Goal: Find specific page/section: Find specific page/section

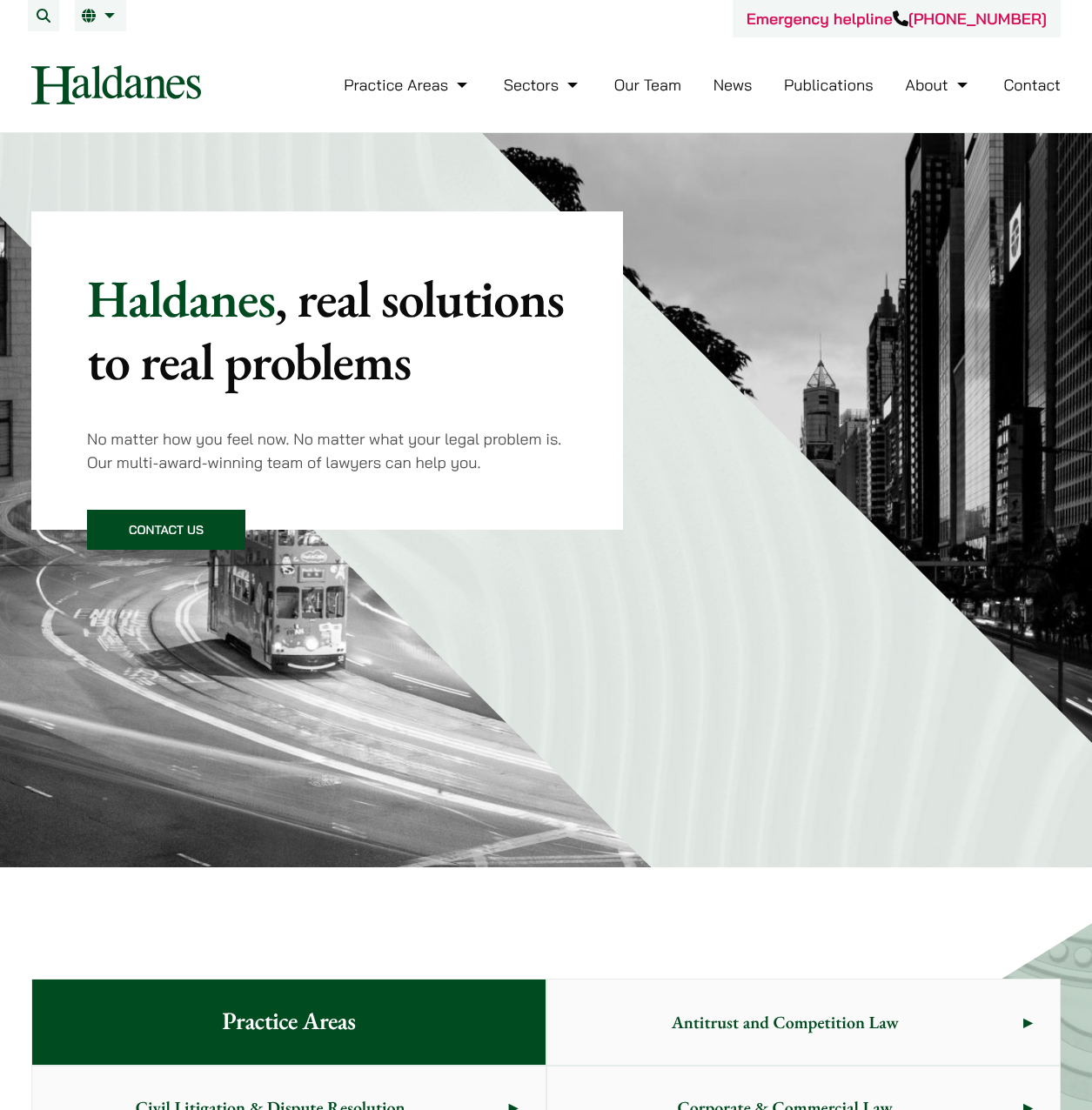
click at [616, 89] on link "Our Team" at bounding box center [648, 85] width 67 height 20
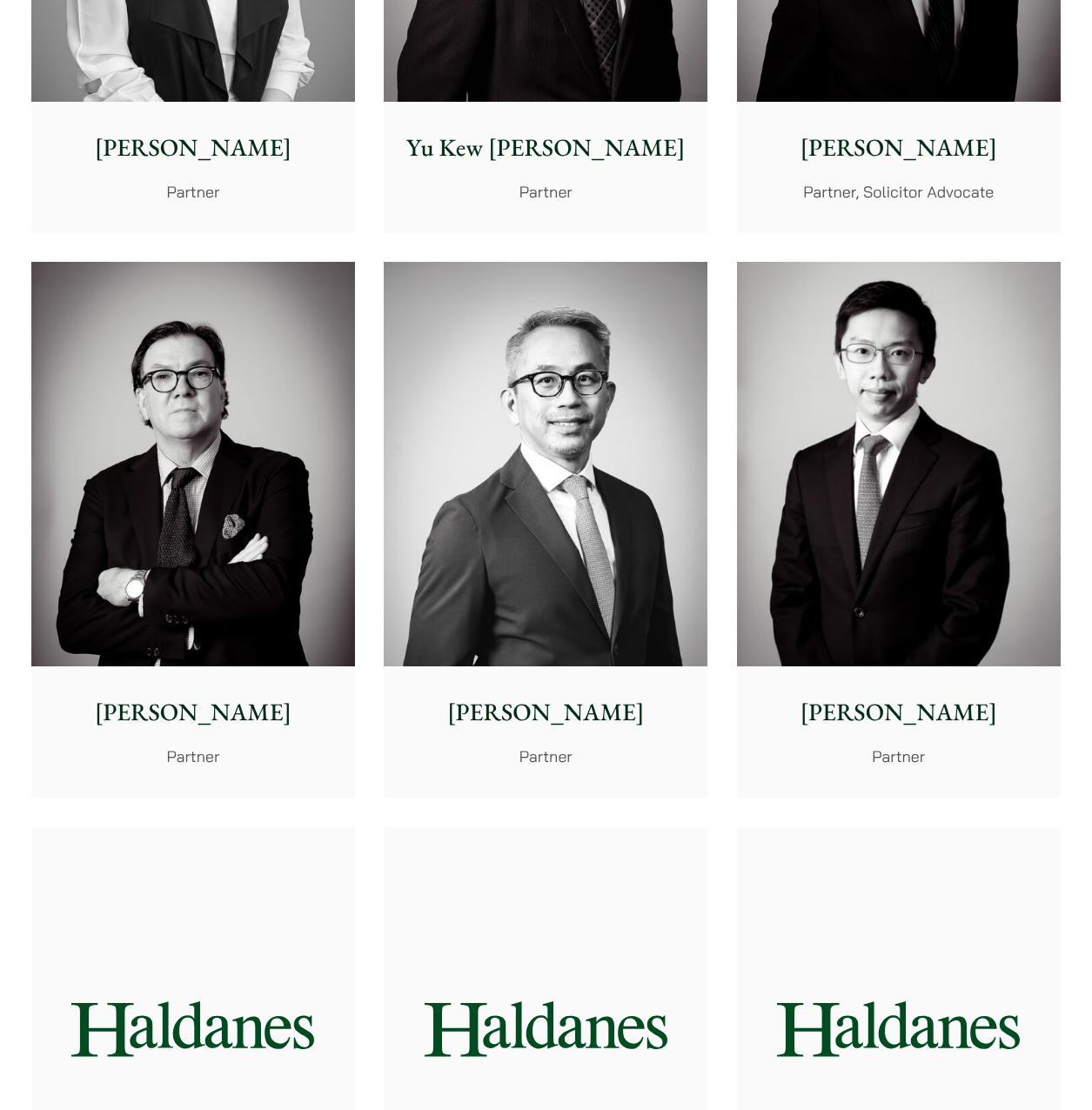
scroll to position [1914, 0]
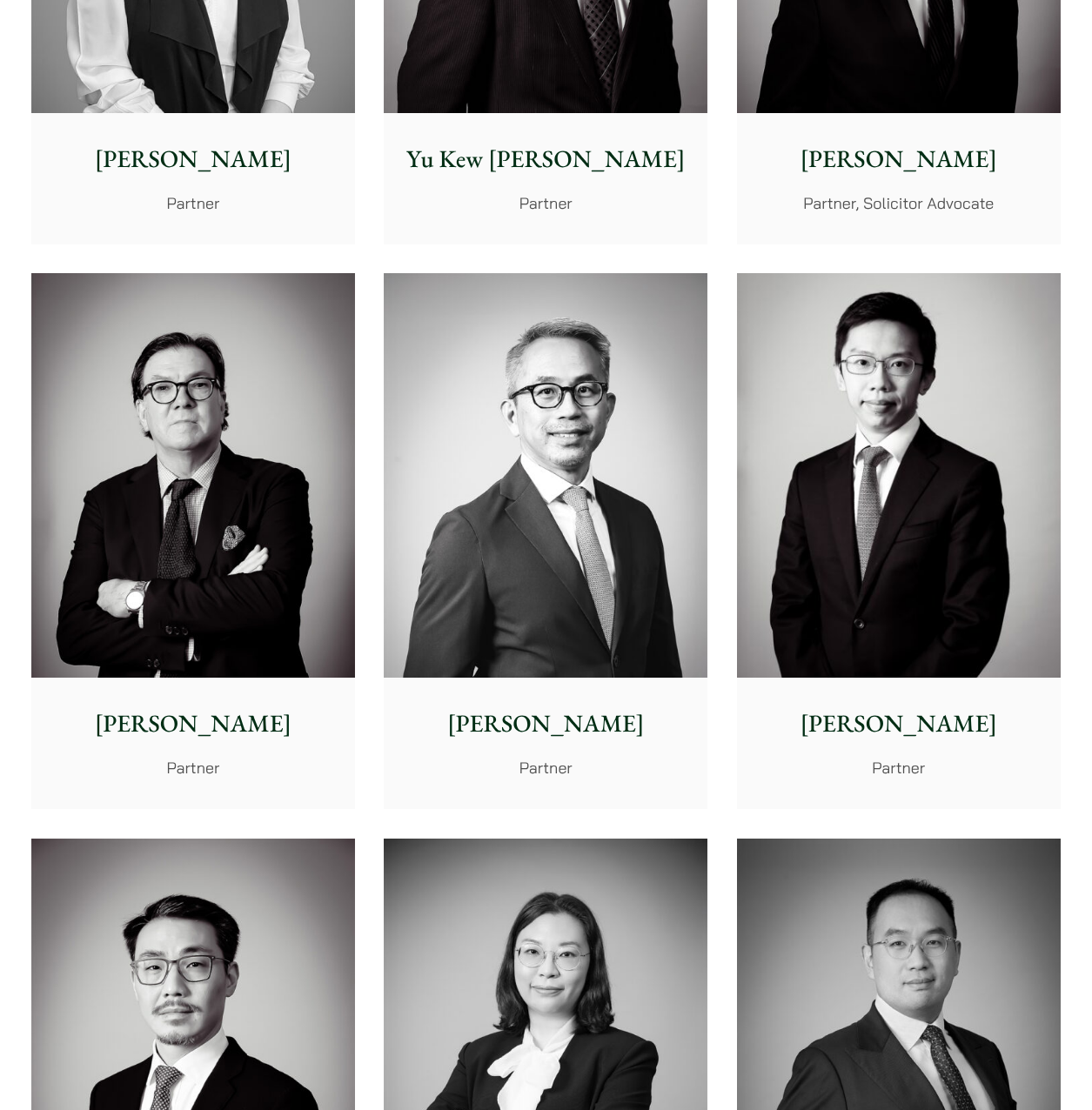
click at [253, 577] on img at bounding box center [193, 475] width 324 height 405
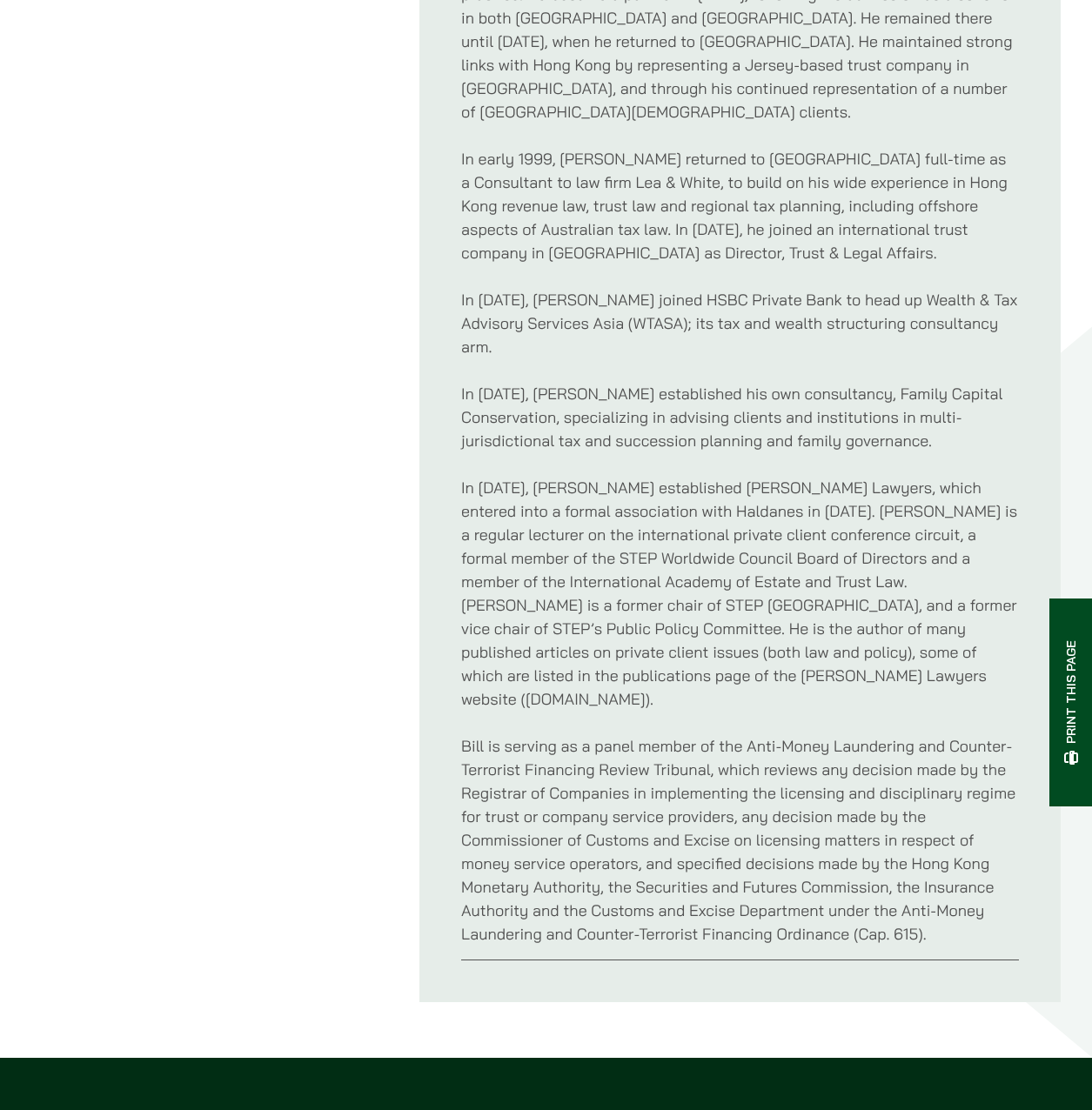
scroll to position [1044, 0]
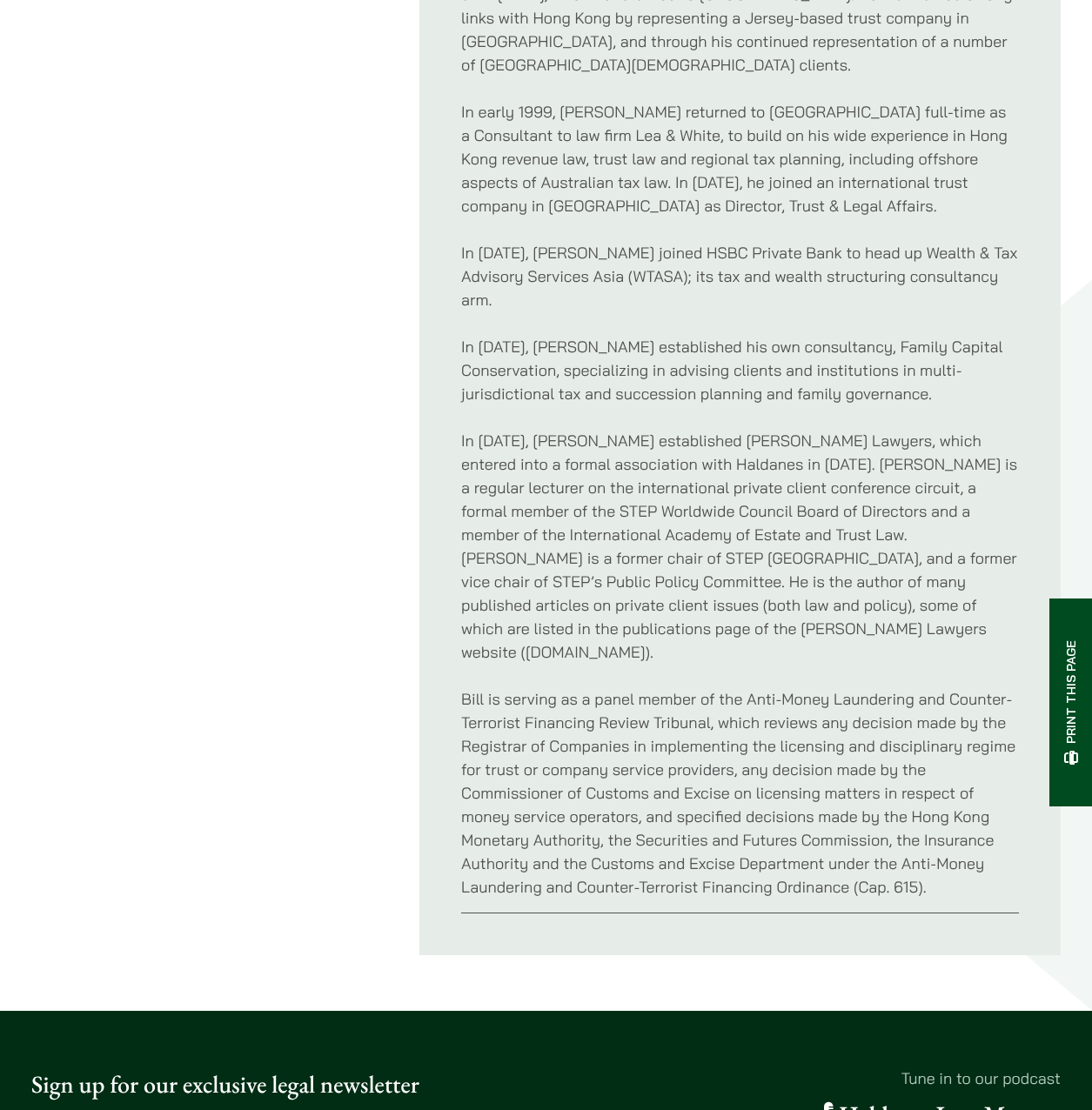
click at [664, 430] on p "In [DATE], [PERSON_NAME] established [PERSON_NAME] Lawyers, which entered into …" at bounding box center [739, 547] width 558 height 235
click at [695, 429] on p "In [DATE], [PERSON_NAME] established [PERSON_NAME] Lawyers, which entered into …" at bounding box center [739, 547] width 558 height 235
click at [746, 429] on p "In [DATE], [PERSON_NAME] established [PERSON_NAME] Lawyers, which entered into …" at bounding box center [739, 547] width 558 height 235
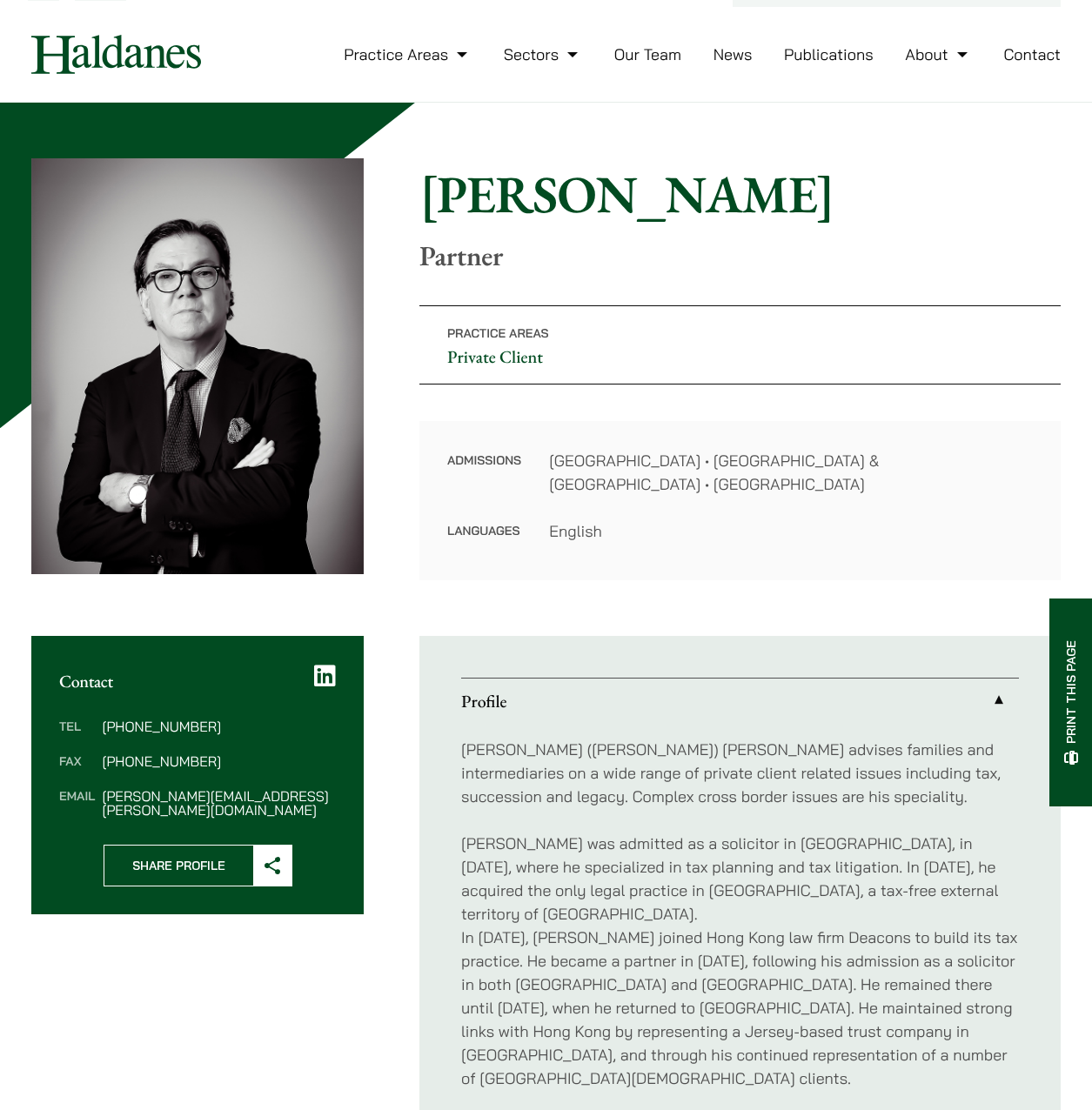
scroll to position [0, 0]
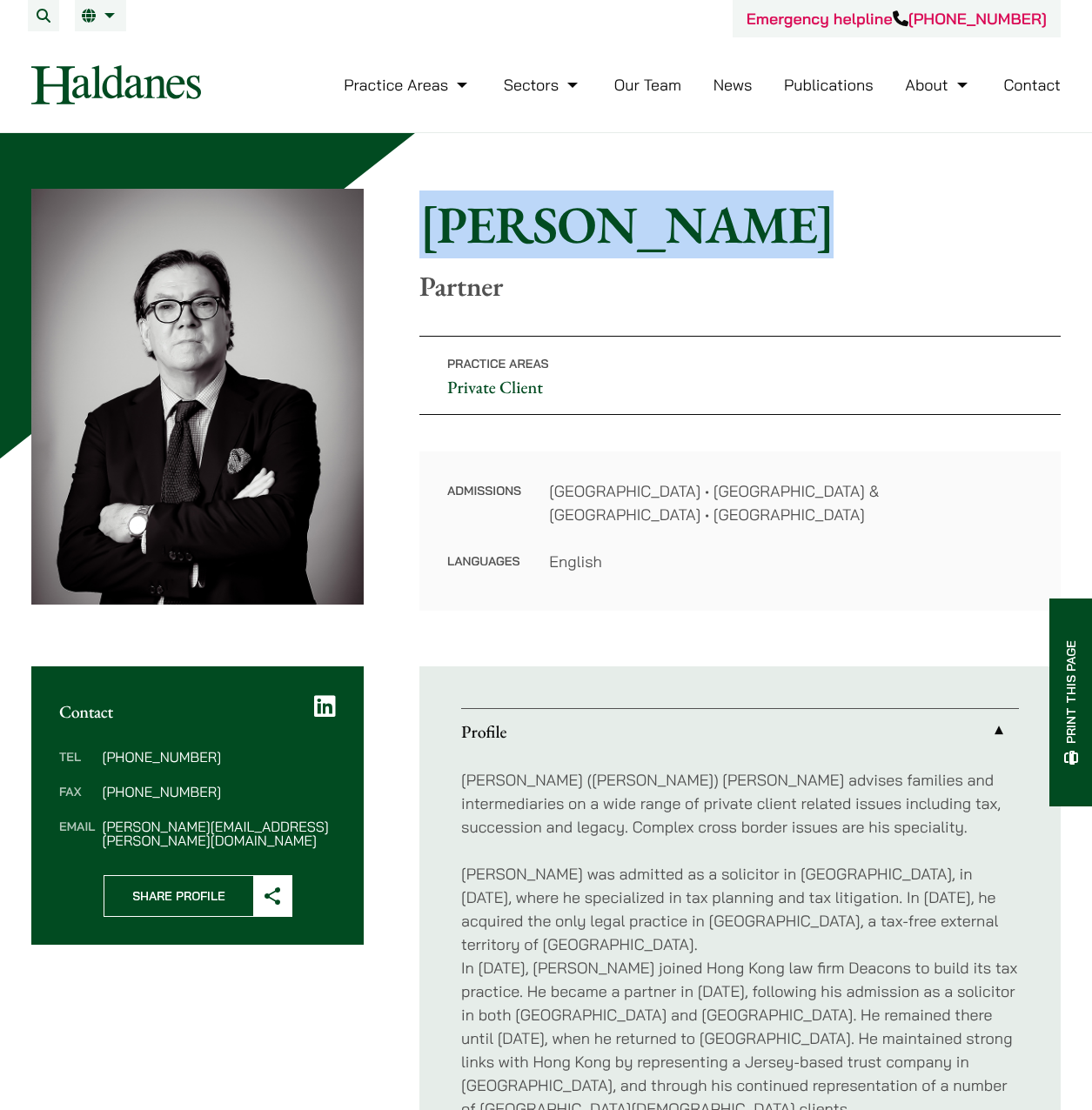
drag, startPoint x: 437, startPoint y: 215, endPoint x: 948, endPoint y: 254, distance: 512.5
click at [948, 254] on h1 "[PERSON_NAME]" at bounding box center [739, 224] width 641 height 62
drag, startPoint x: 948, startPoint y: 254, endPoint x: 880, endPoint y: 209, distance: 81.5
click at [884, 211] on h1 "[PERSON_NAME]" at bounding box center [739, 224] width 641 height 62
